Goal: Find specific page/section: Find specific page/section

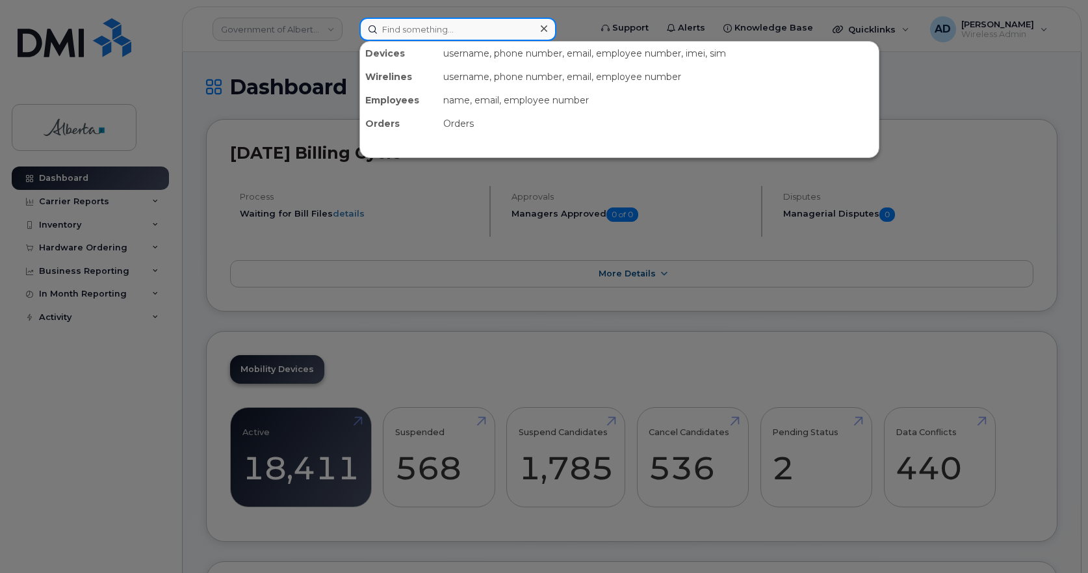
click at [426, 27] on input at bounding box center [457, 29] width 197 height 23
paste input "[PERSON_NAME]"
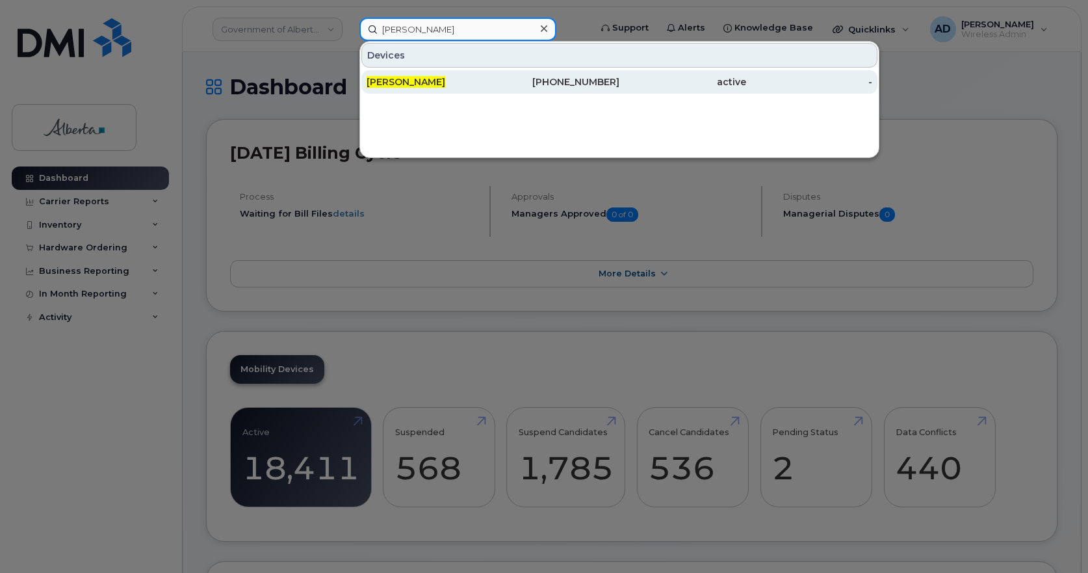
type input "[PERSON_NAME]"
click at [395, 77] on span "[PERSON_NAME]" at bounding box center [406, 82] width 79 height 12
